Goal: Task Accomplishment & Management: Manage account settings

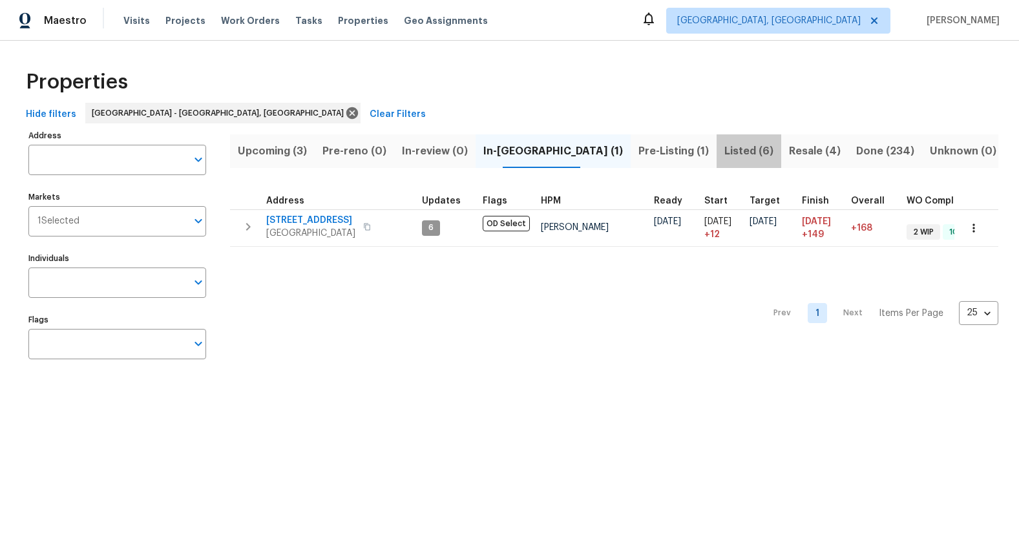
click at [725, 154] on span "Listed (6)" at bounding box center [749, 151] width 49 height 18
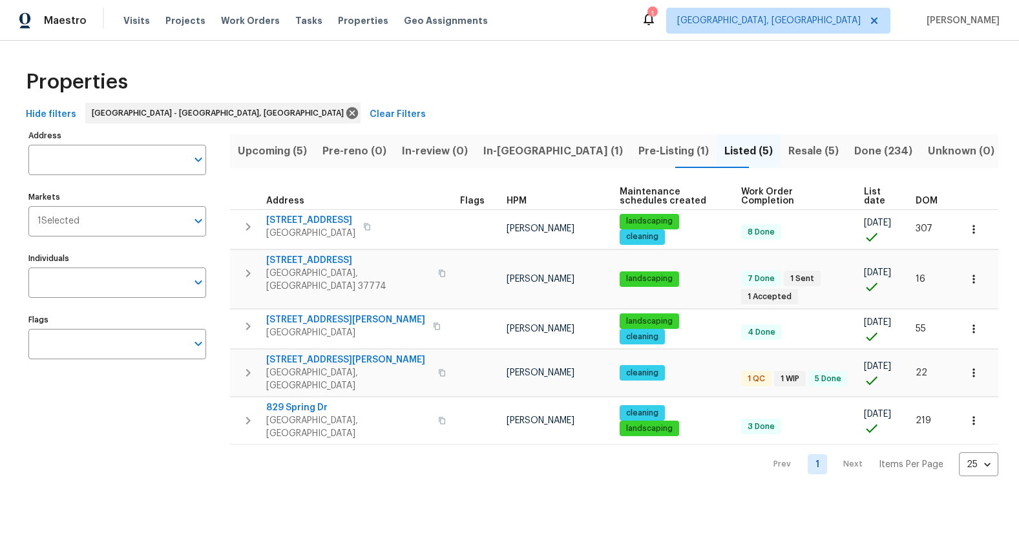
click at [782, 140] on button "Resale (5)" at bounding box center [814, 151] width 66 height 34
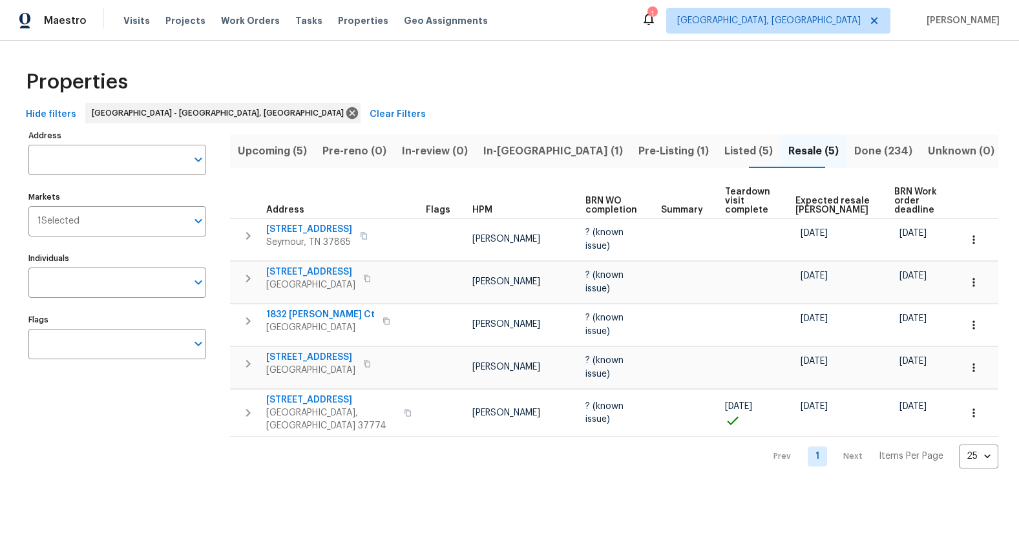
click at [725, 153] on span "Listed (5)" at bounding box center [749, 151] width 48 height 18
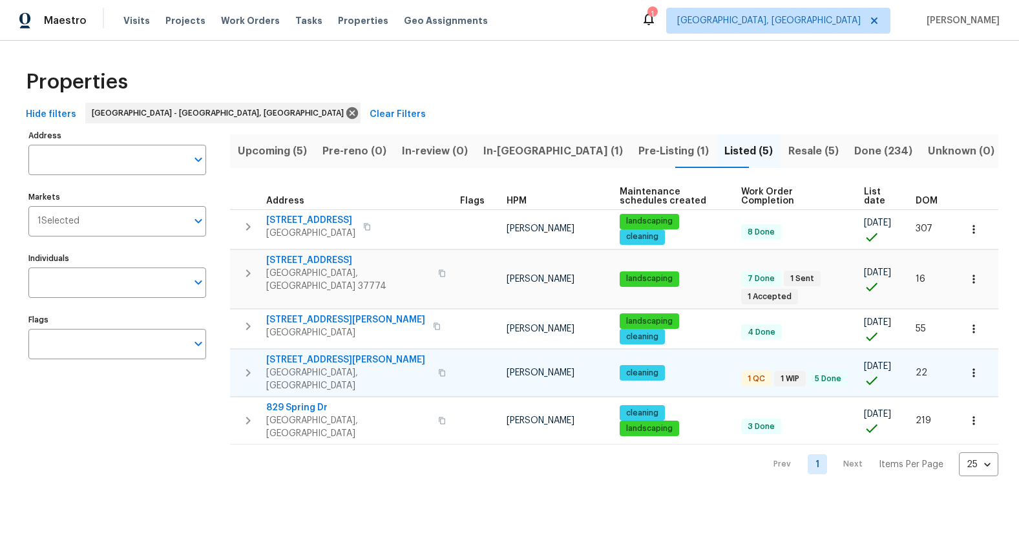
click at [310, 354] on span "3922 Archibald Way" at bounding box center [348, 360] width 164 height 13
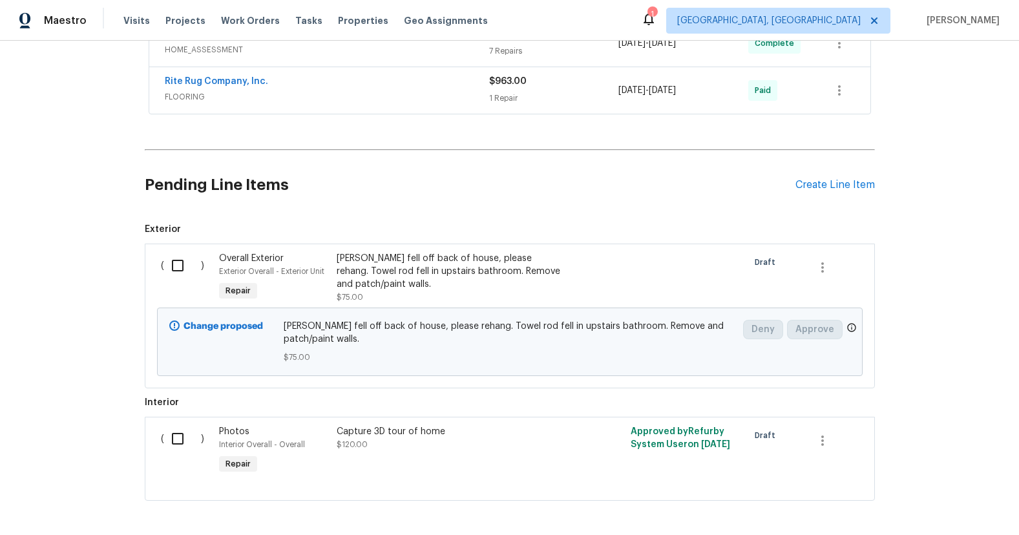
scroll to position [617, 0]
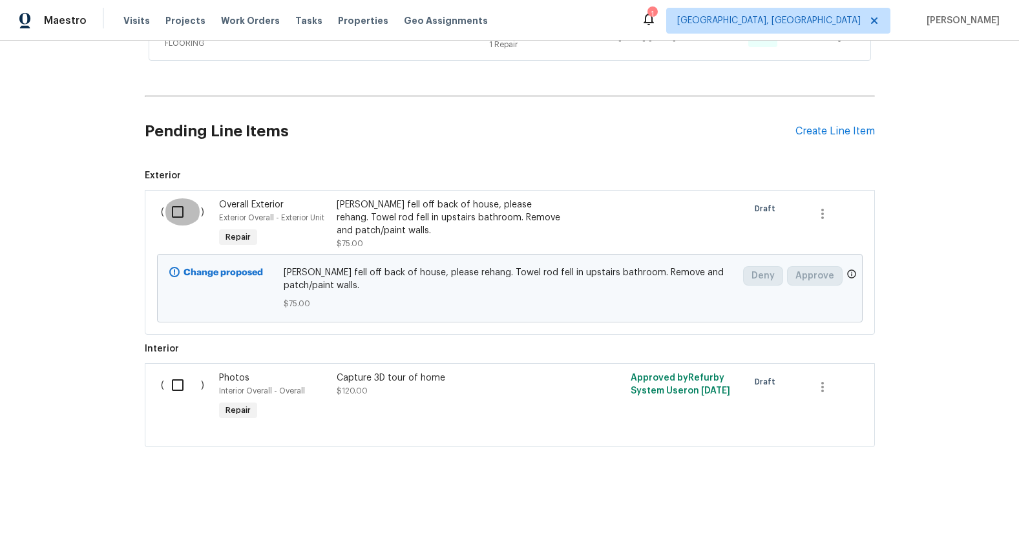
click at [177, 216] on input "checkbox" at bounding box center [182, 211] width 37 height 27
checkbox input "true"
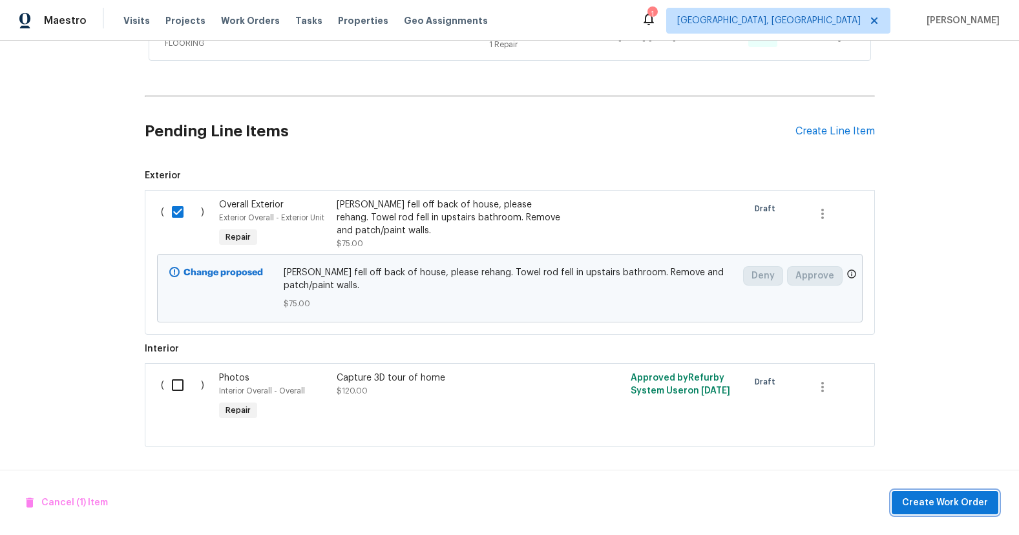
click at [935, 500] on span "Create Work Order" at bounding box center [945, 503] width 86 height 16
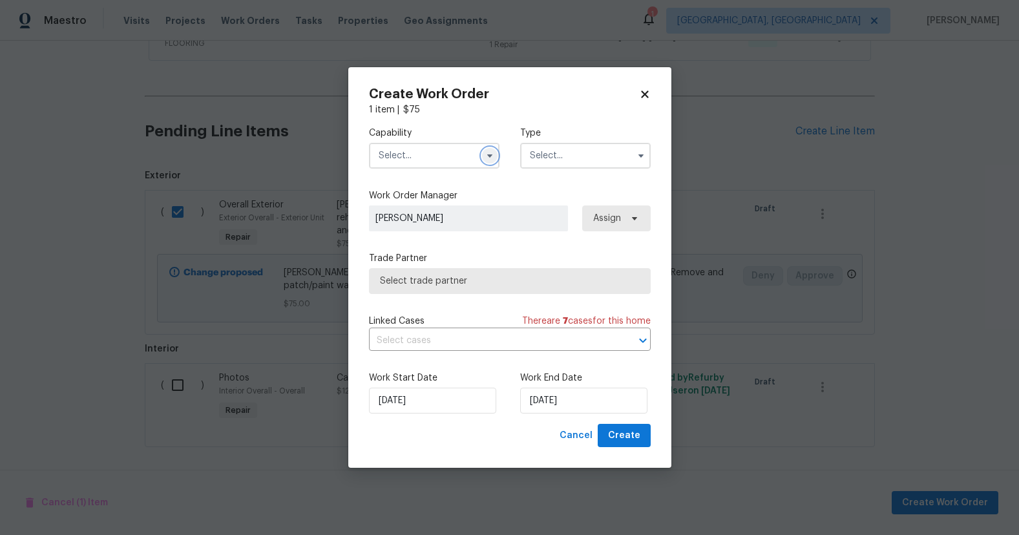
click at [485, 153] on icon "button" at bounding box center [490, 156] width 10 height 10
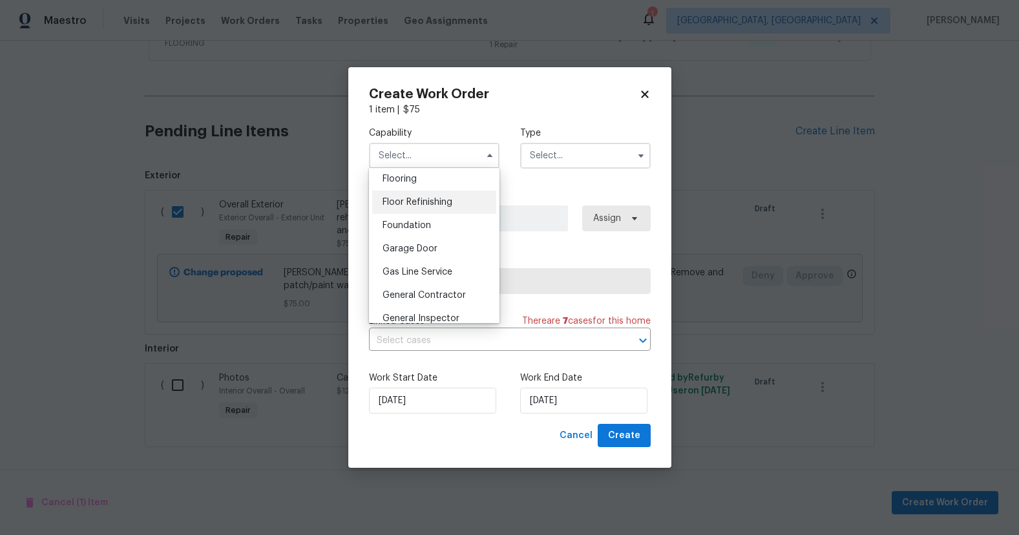
scroll to position [507, 0]
click at [466, 293] on div "General Contractor" at bounding box center [434, 293] width 124 height 23
type input "General Contractor"
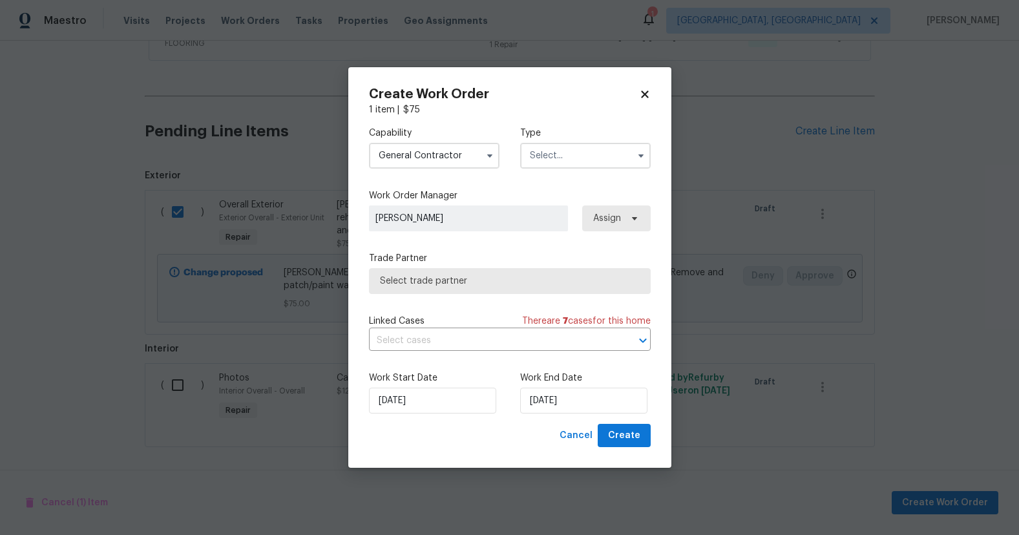
click at [564, 150] on input "text" at bounding box center [585, 156] width 131 height 26
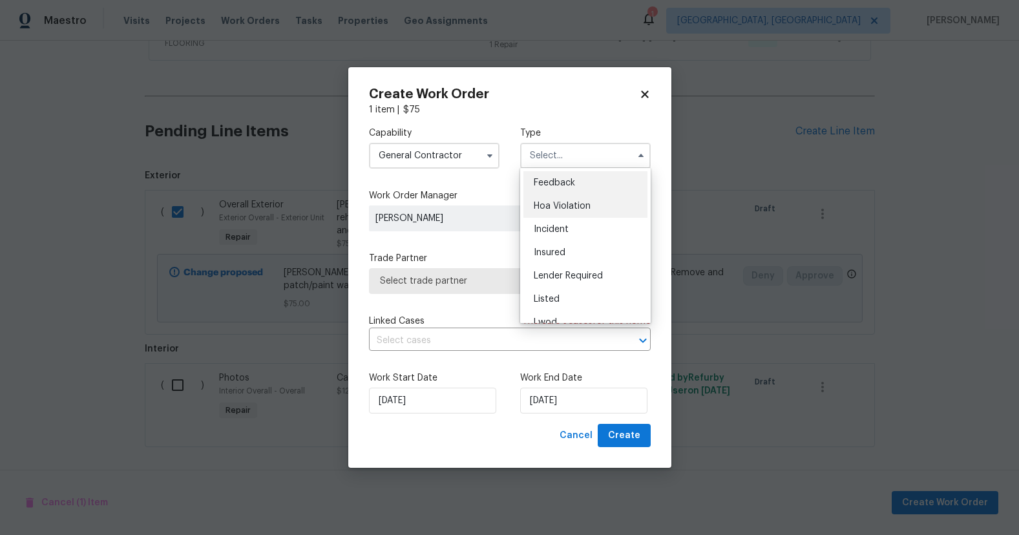
scroll to position [26, 0]
click at [566, 275] on div "Listed" at bounding box center [586, 273] width 124 height 23
type input "Listed"
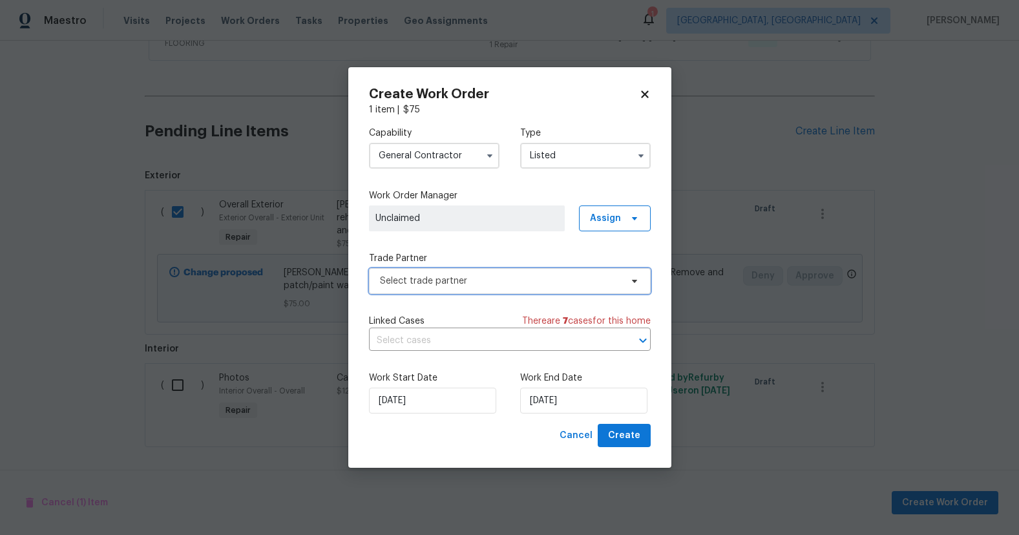
click at [518, 286] on span "Select trade partner" at bounding box center [500, 281] width 241 height 13
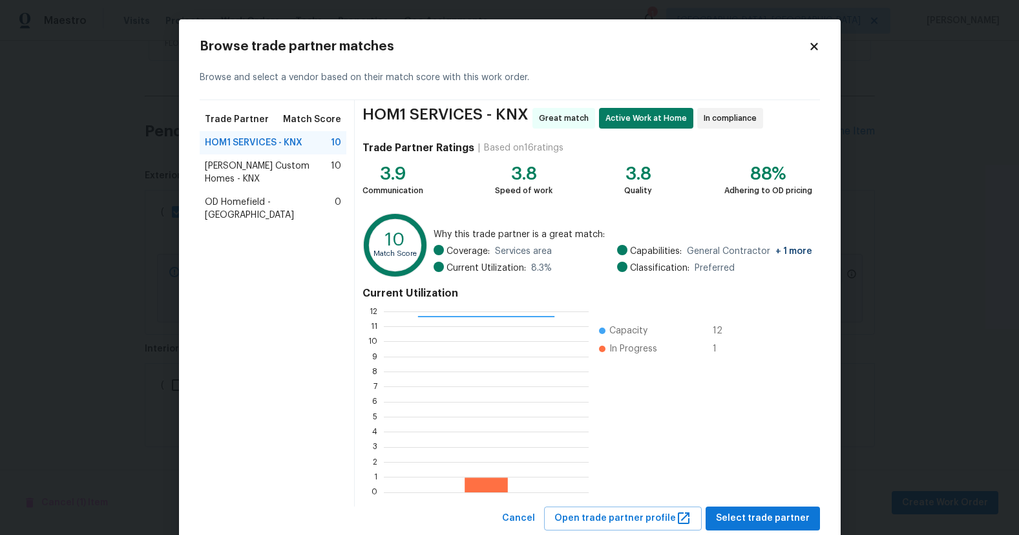
scroll to position [36, 0]
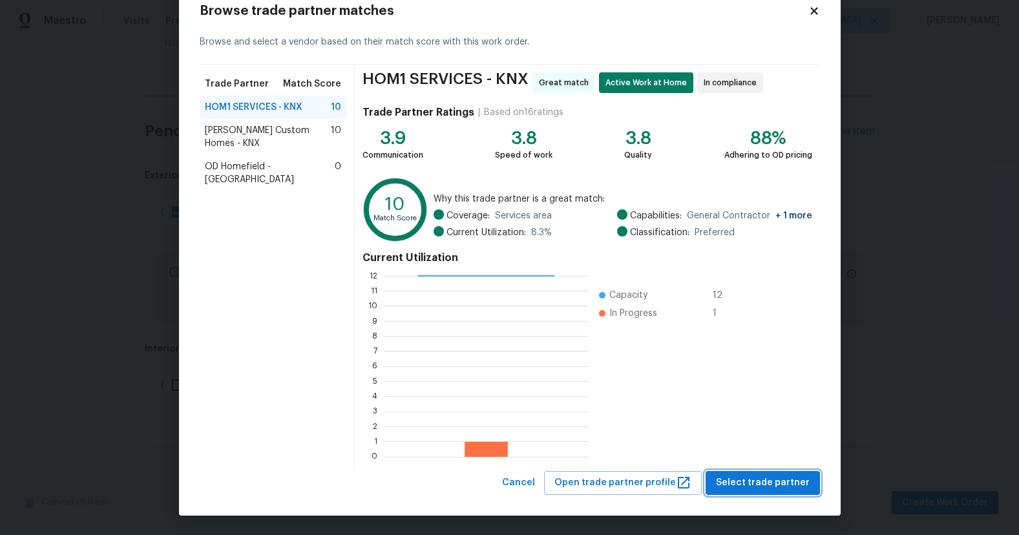
click at [788, 482] on span "Select trade partner" at bounding box center [763, 483] width 94 height 16
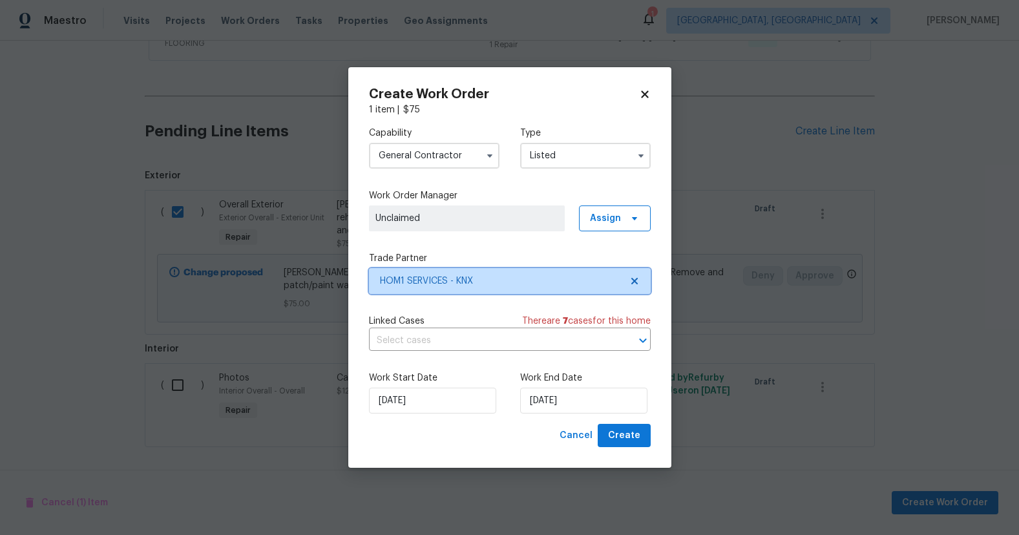
scroll to position [0, 0]
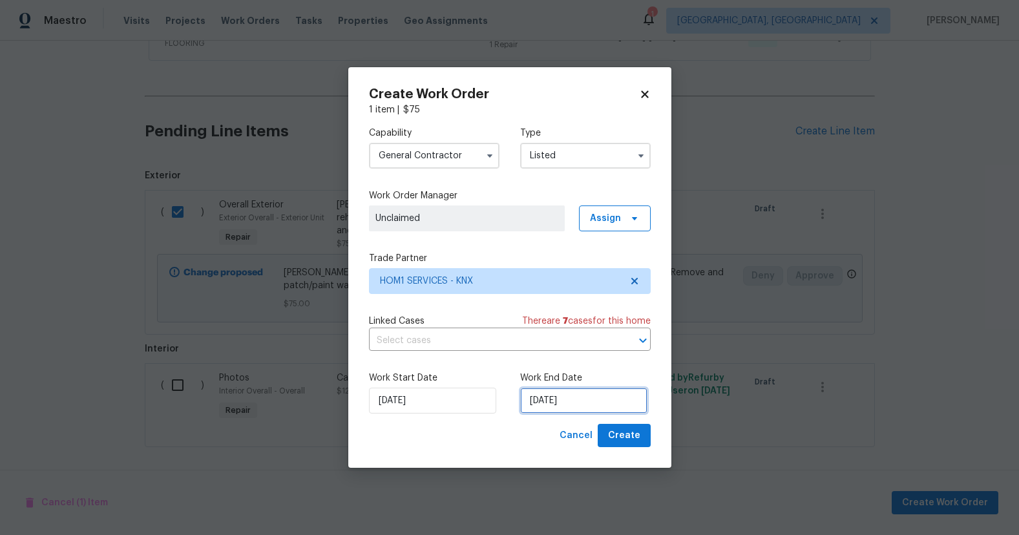
click at [573, 400] on input "8/28/2025" at bounding box center [583, 401] width 127 height 26
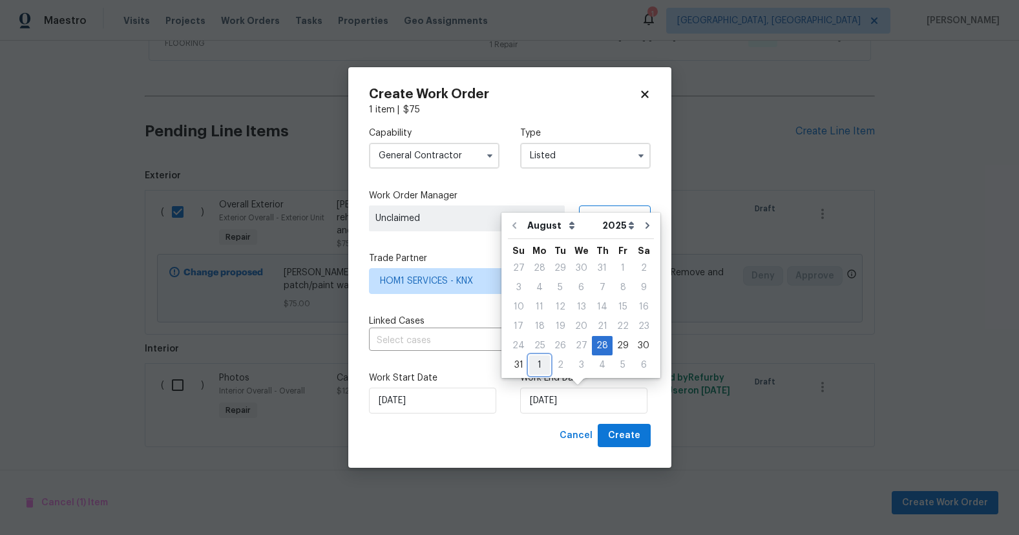
click at [540, 367] on div "1" at bounding box center [539, 365] width 21 height 18
type input "9/1/2025"
select select "8"
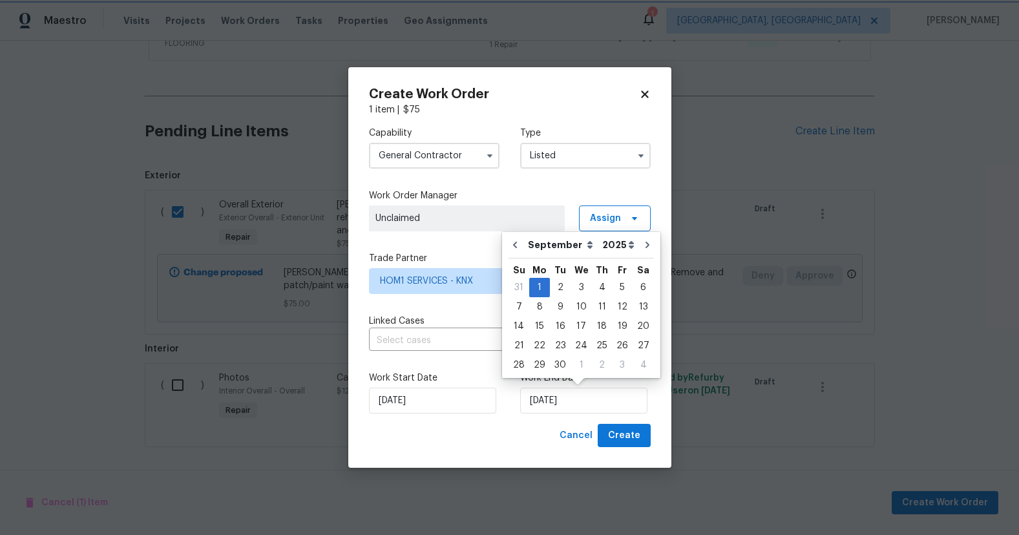
click at [504, 407] on div "Work Start Date 8/28/2025 Work End Date 9/1/2025" at bounding box center [510, 392] width 282 height 63
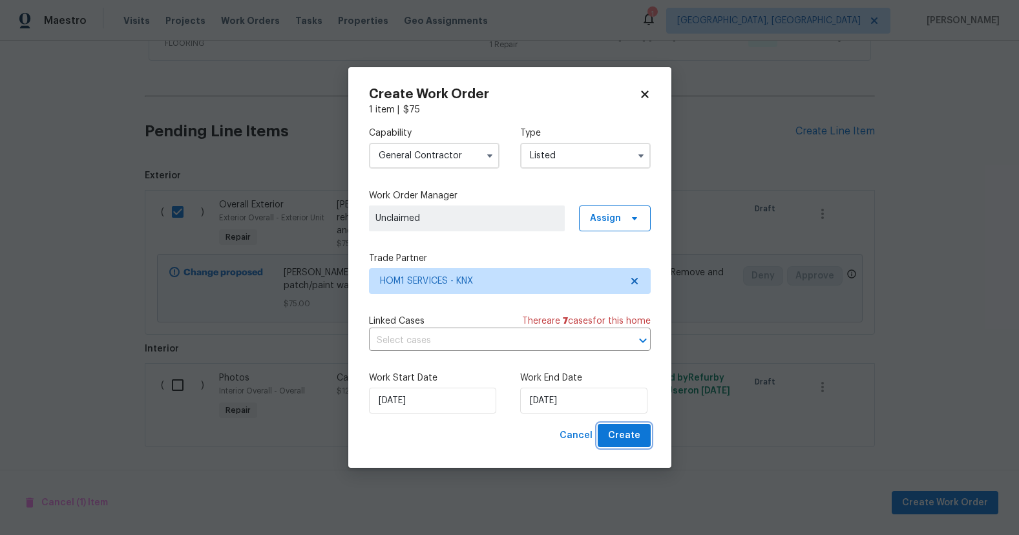
click at [633, 432] on span "Create" at bounding box center [624, 436] width 32 height 16
checkbox input "false"
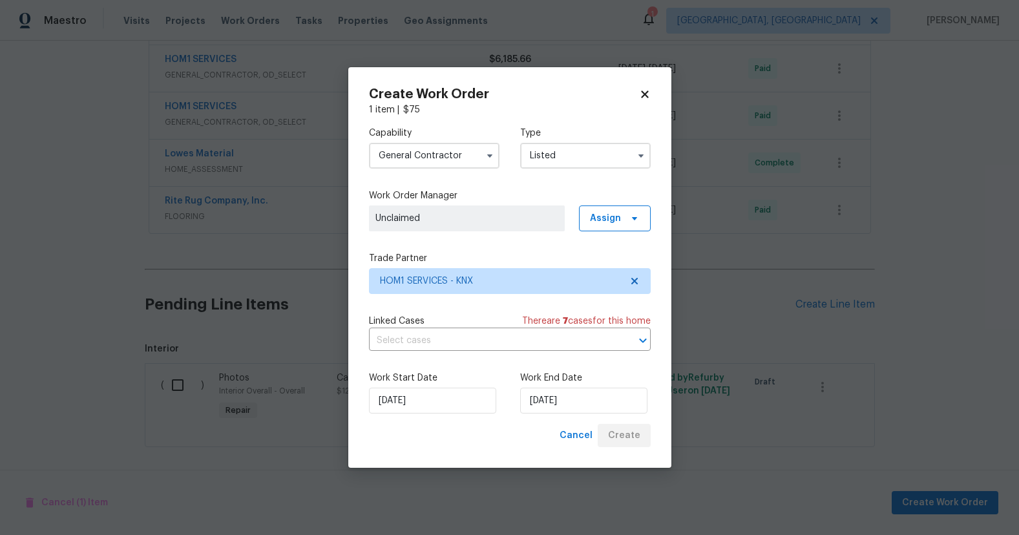
scroll to position [491, 0]
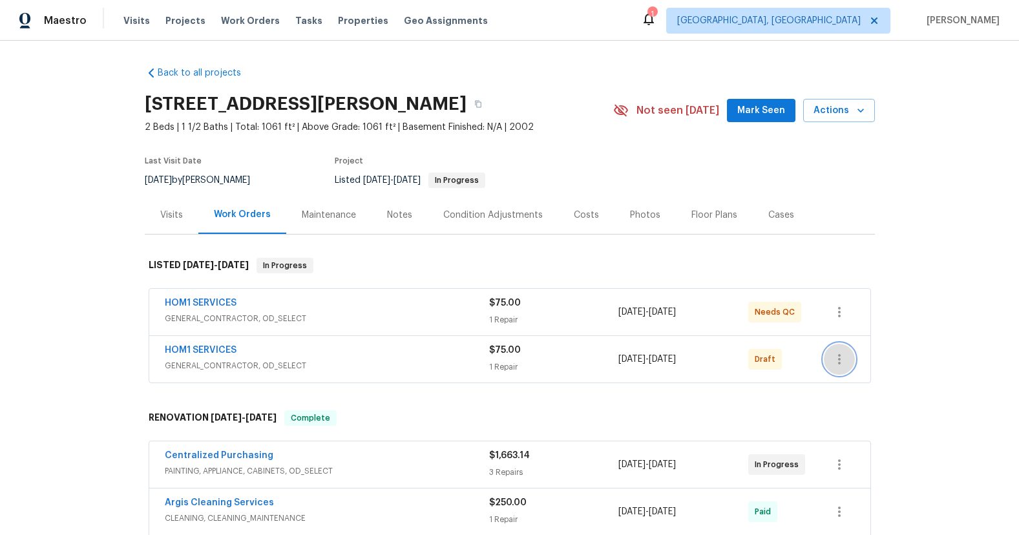
click at [840, 363] on icon "button" at bounding box center [839, 359] width 3 height 10
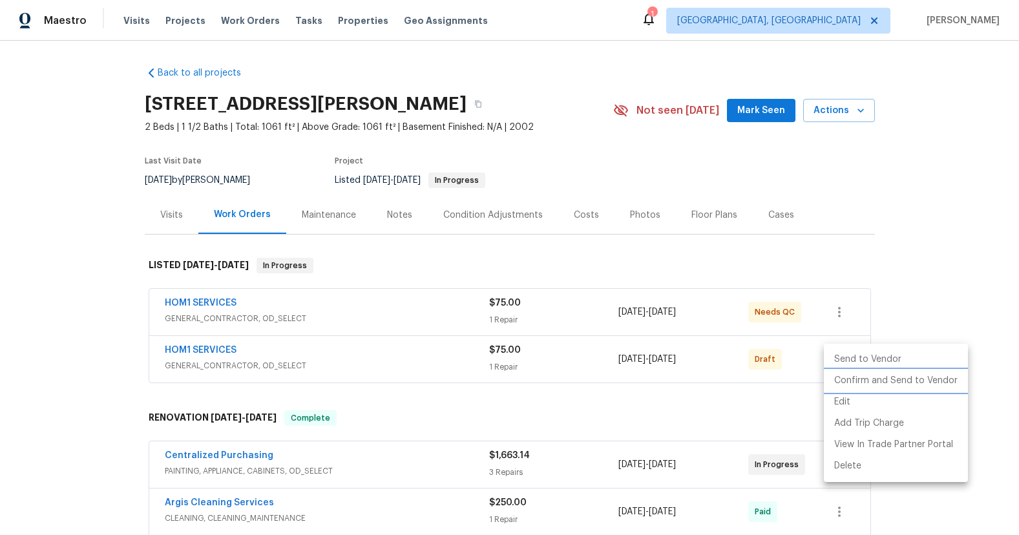
click at [859, 376] on li "Confirm and Send to Vendor" at bounding box center [896, 380] width 144 height 21
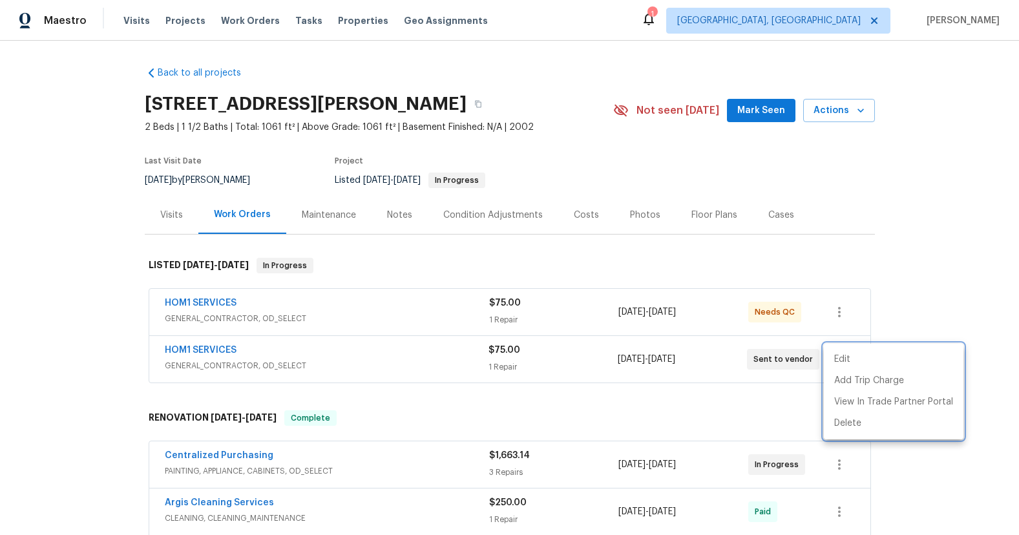
click at [951, 286] on div at bounding box center [509, 267] width 1019 height 535
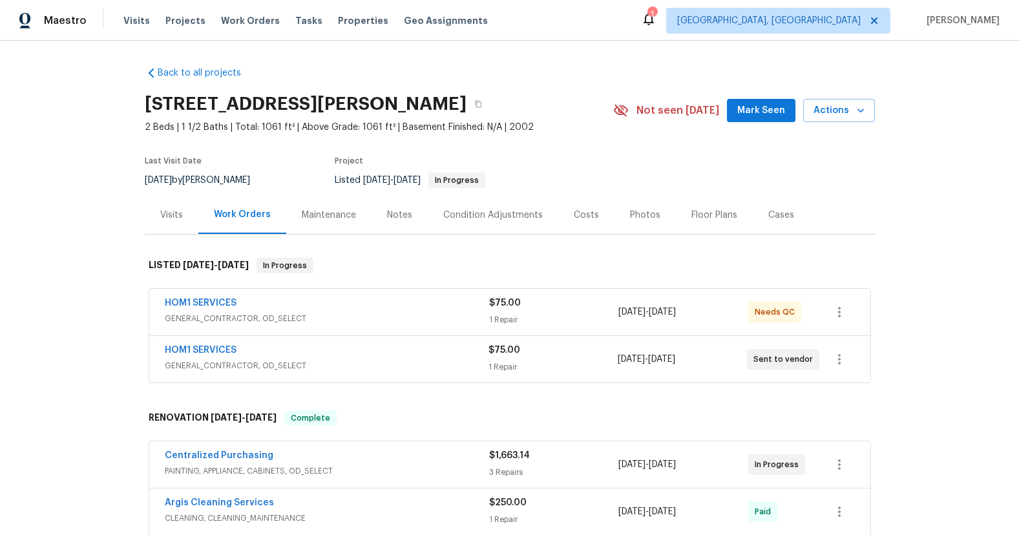
click at [657, 19] on div "1" at bounding box center [652, 14] width 9 height 13
click at [657, 27] on div "1" at bounding box center [649, 20] width 16 height 19
click at [657, 19] on div "1" at bounding box center [652, 14] width 9 height 13
click at [657, 17] on div "1" at bounding box center [652, 14] width 9 height 13
click at [347, 23] on span "Properties" at bounding box center [363, 20] width 50 height 13
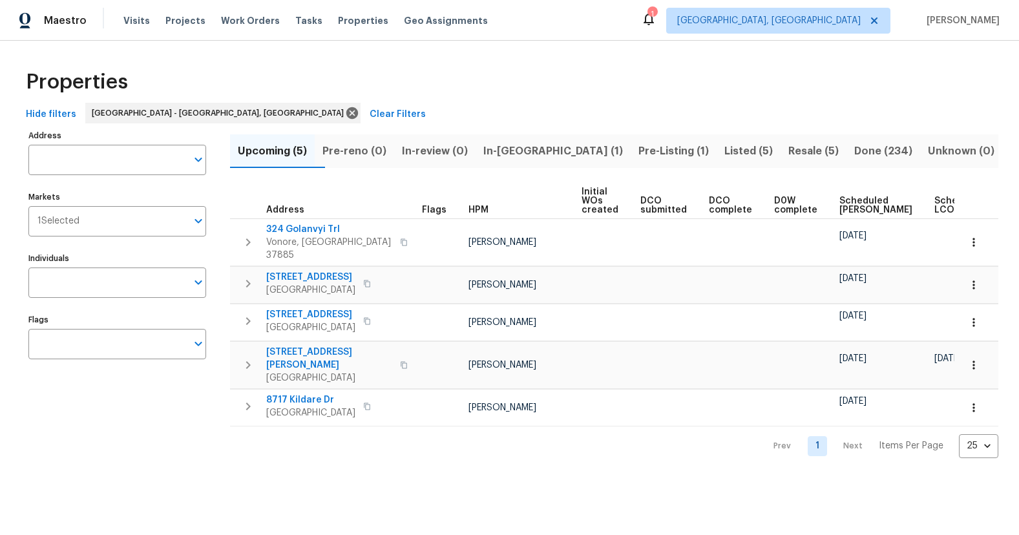
click at [657, 19] on div "1" at bounding box center [652, 14] width 9 height 13
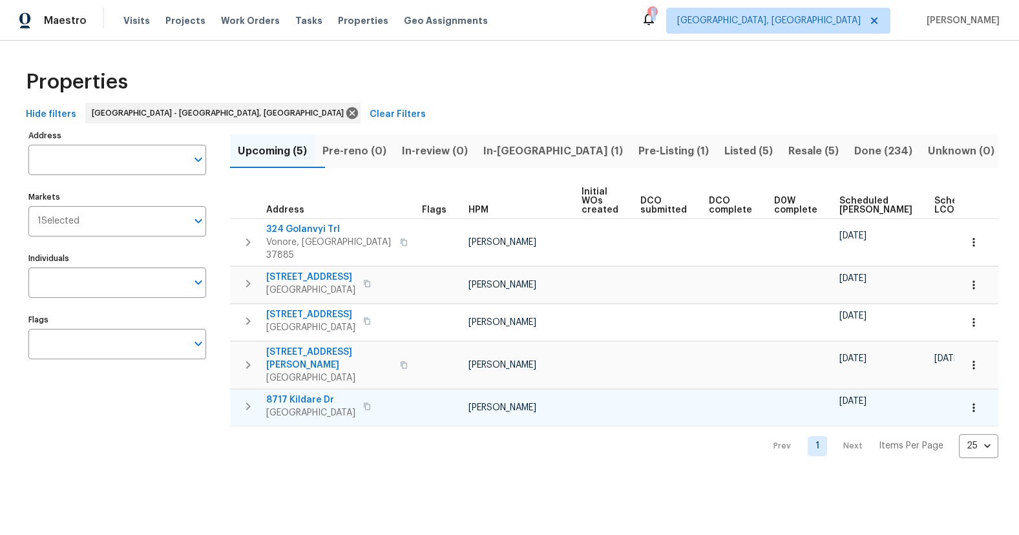
click at [306, 394] on span "8717 Kildare Dr" at bounding box center [310, 400] width 89 height 13
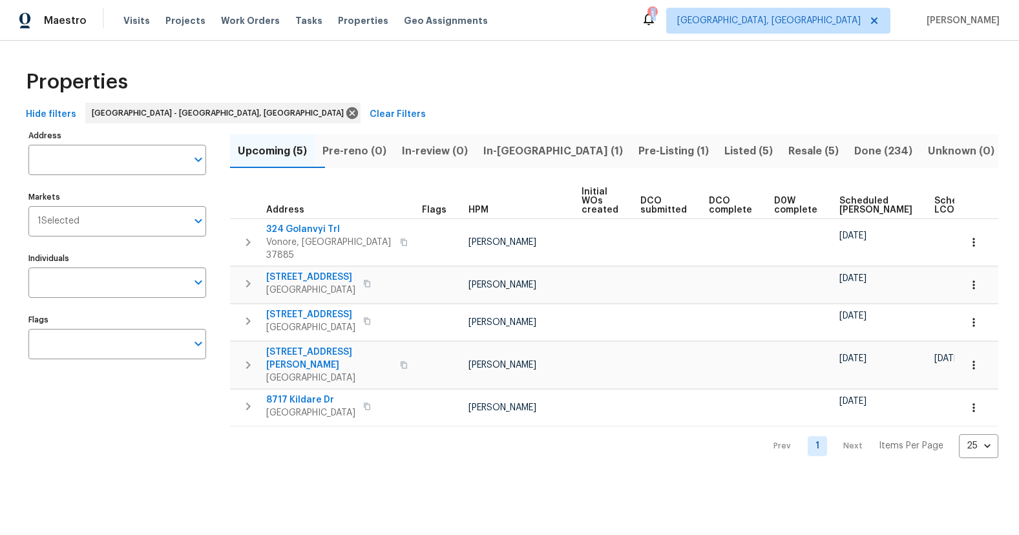
click at [789, 152] on span "Resale (5)" at bounding box center [814, 151] width 50 height 18
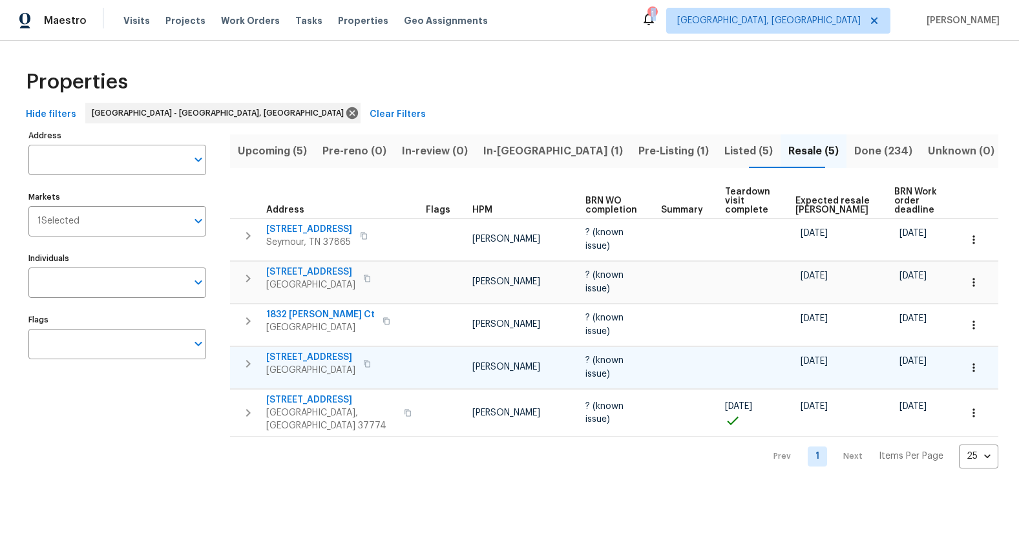
click at [371, 365] on icon "button" at bounding box center [367, 364] width 8 height 8
click at [525, 150] on span "In-reno (1)" at bounding box center [554, 151] width 140 height 18
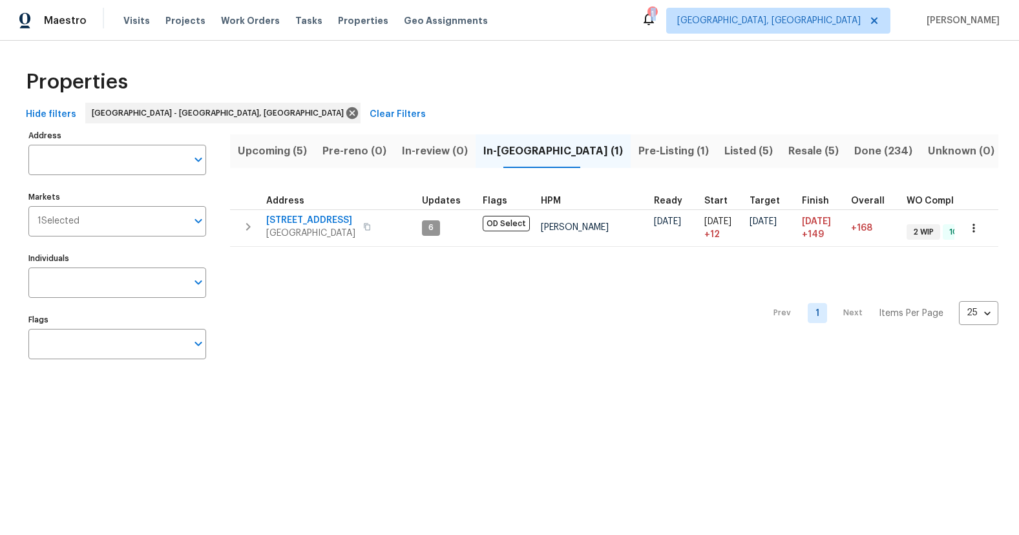
click at [657, 17] on div "1" at bounding box center [652, 14] width 9 height 13
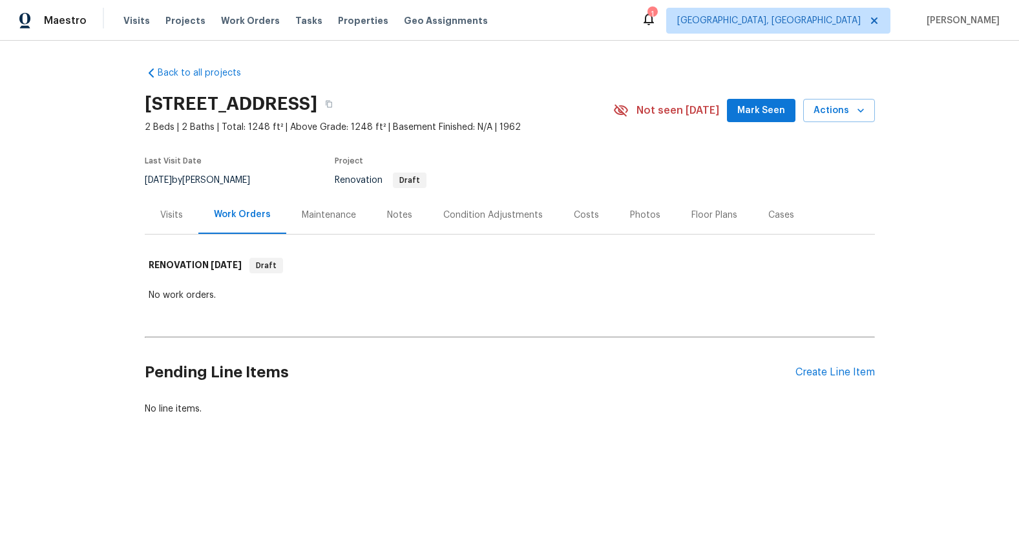
click at [167, 213] on div "Visits" at bounding box center [171, 215] width 23 height 13
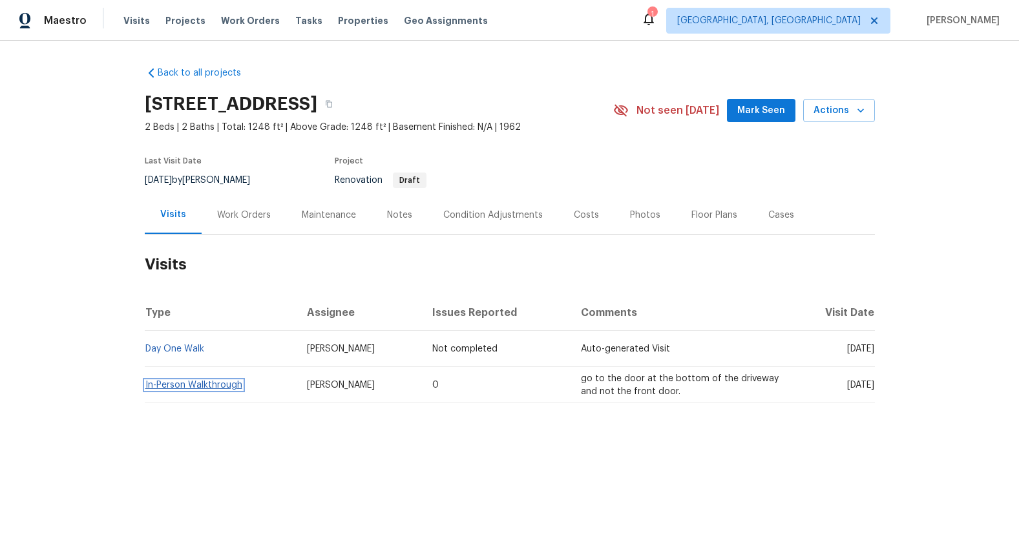
click at [206, 385] on link "In-Person Walkthrough" at bounding box center [193, 385] width 97 height 9
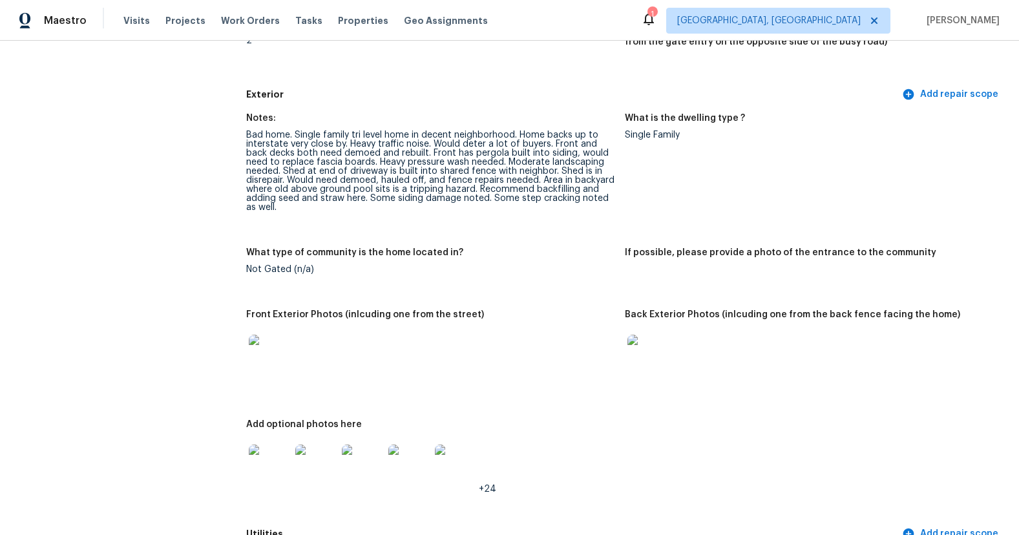
scroll to position [550, 0]
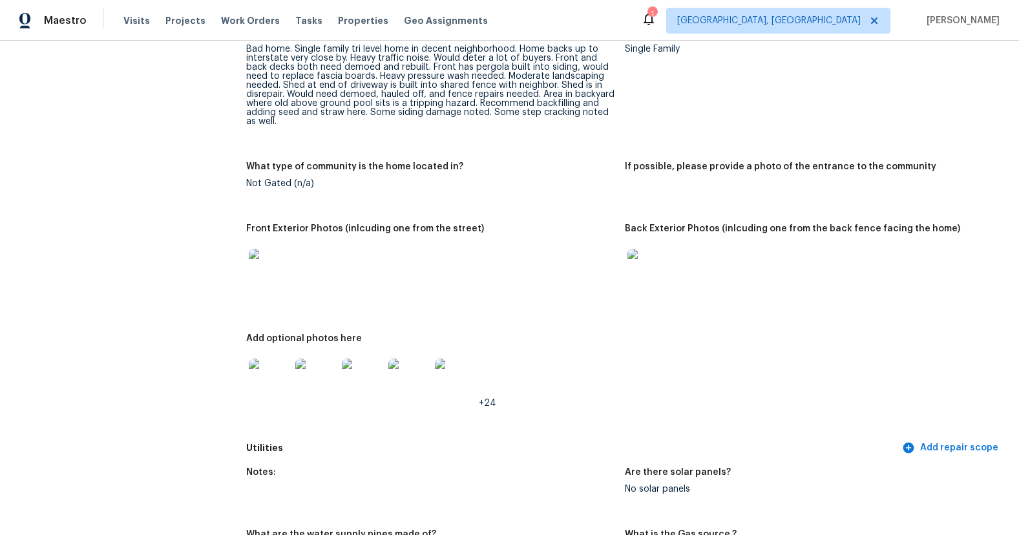
click at [260, 273] on img at bounding box center [269, 269] width 41 height 41
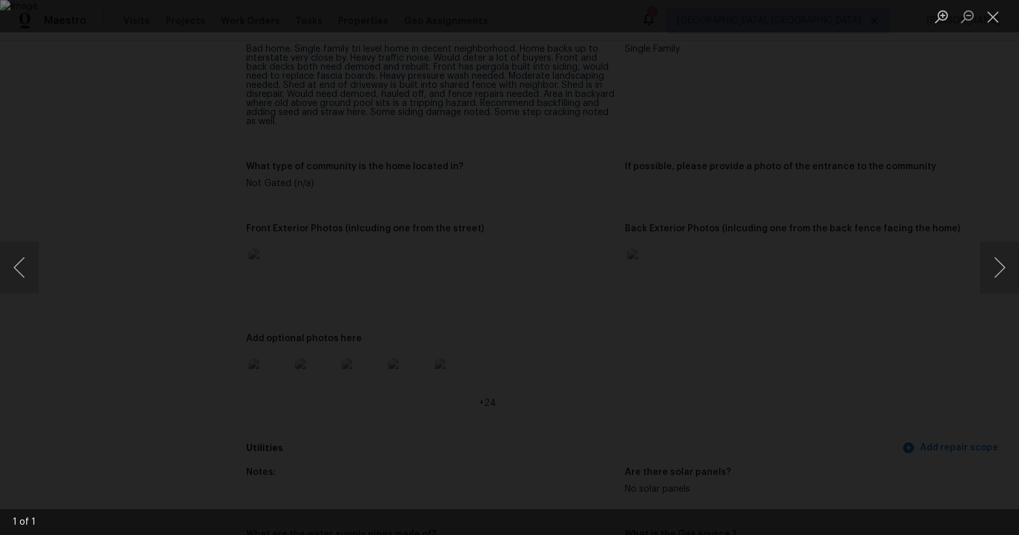
click at [381, 416] on img "Lightbox" at bounding box center [509, 267] width 1019 height 535
click at [135, 345] on div "Lightbox" at bounding box center [509, 267] width 1019 height 535
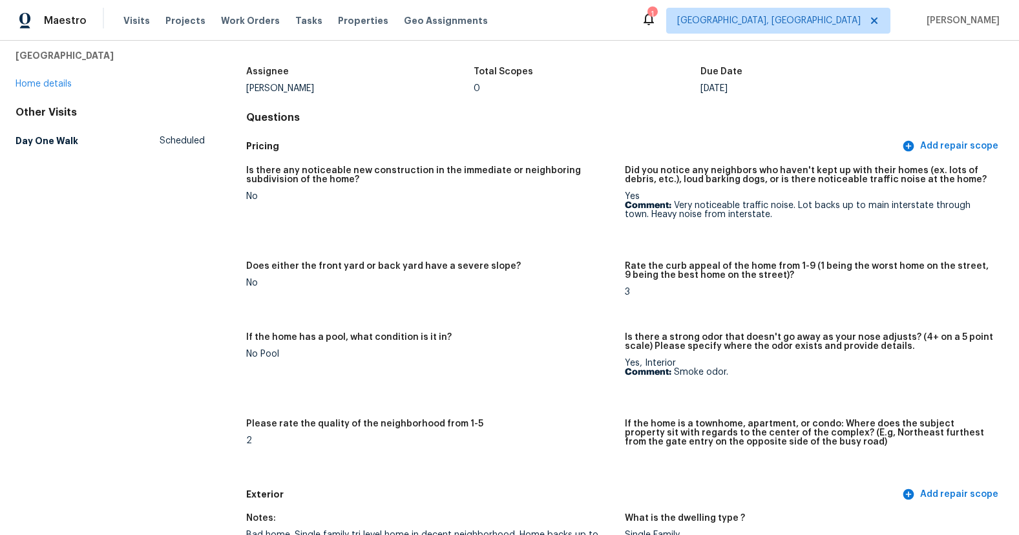
scroll to position [0, 0]
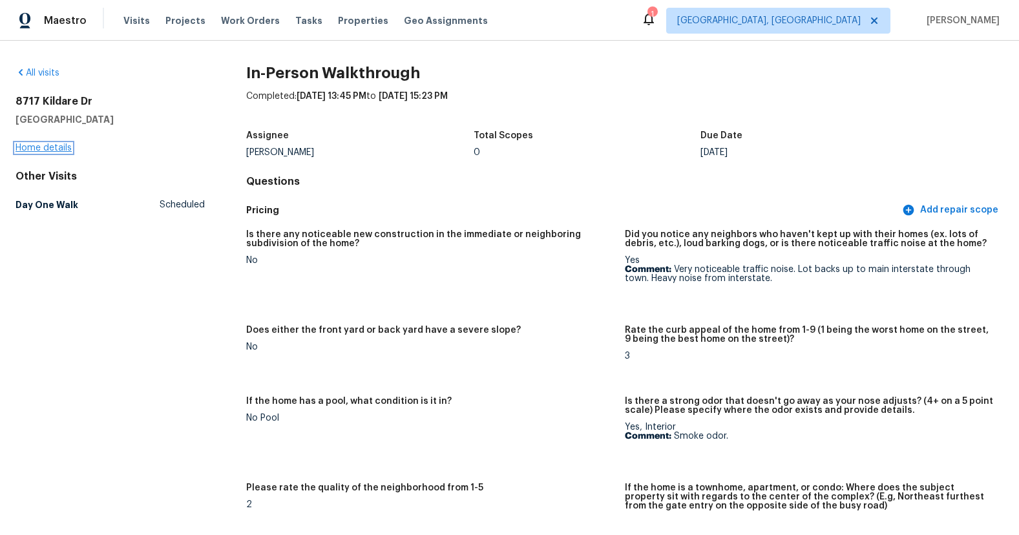
click at [63, 145] on link "Home details" at bounding box center [44, 148] width 56 height 9
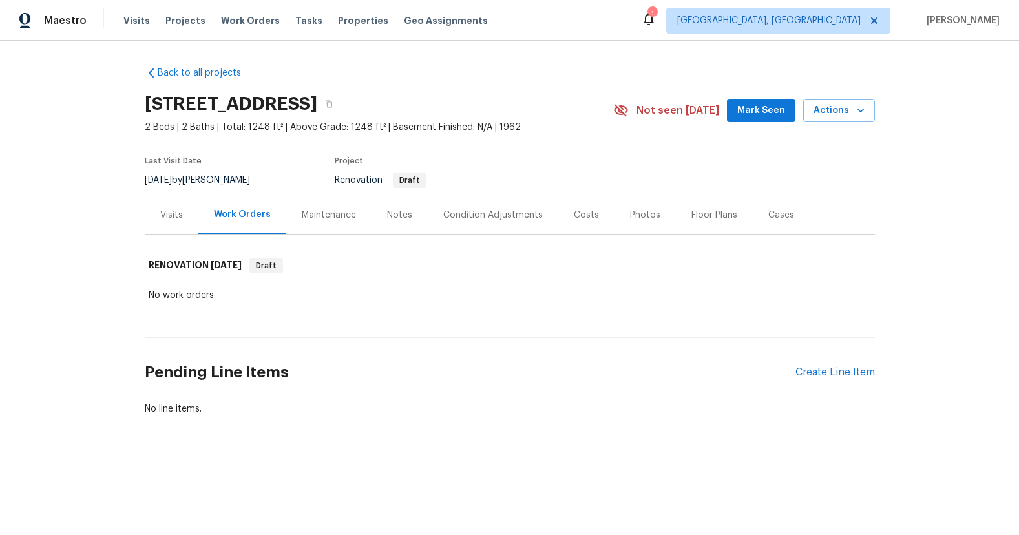
click at [568, 204] on div "Costs" at bounding box center [587, 215] width 56 height 38
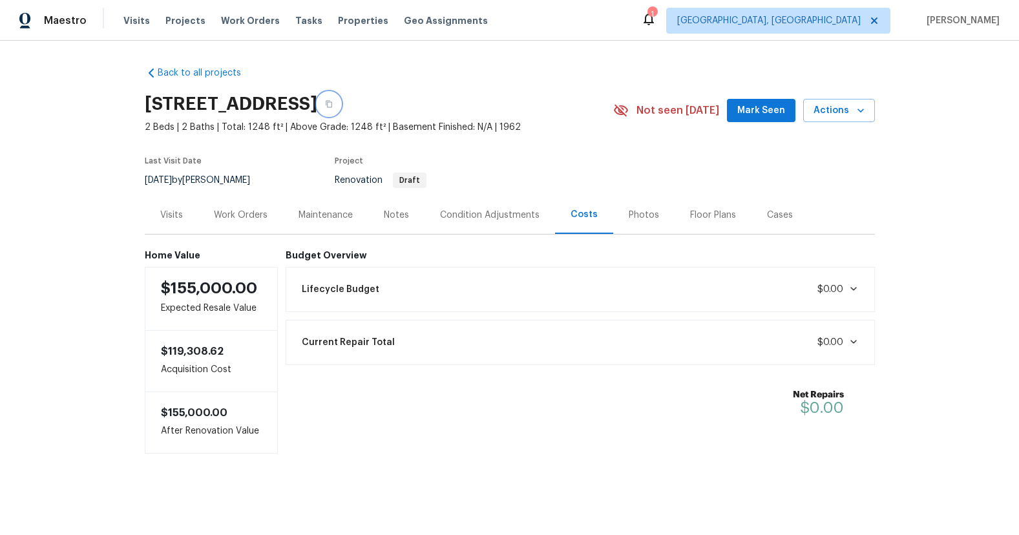
click at [333, 106] on icon "button" at bounding box center [329, 104] width 8 height 8
